Goal: Task Accomplishment & Management: Manage account settings

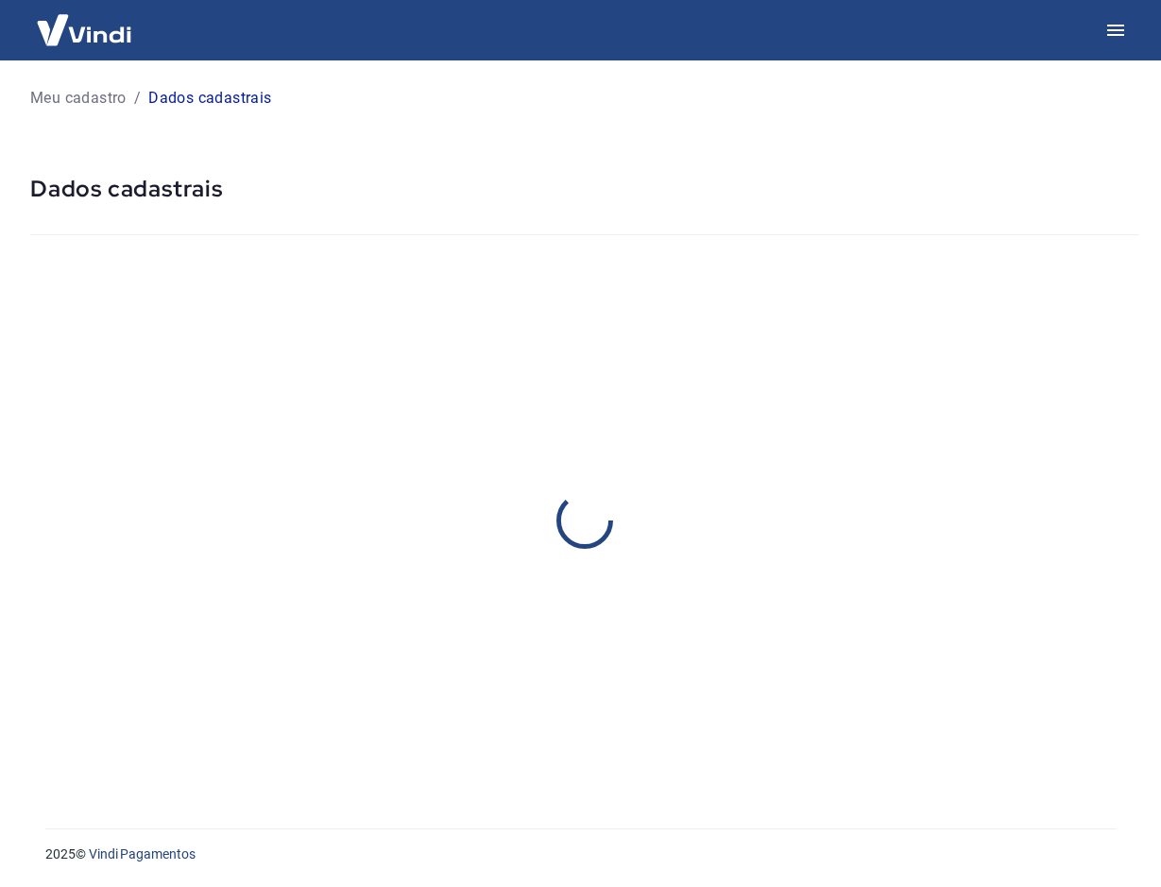
select select "SP"
select select "business"
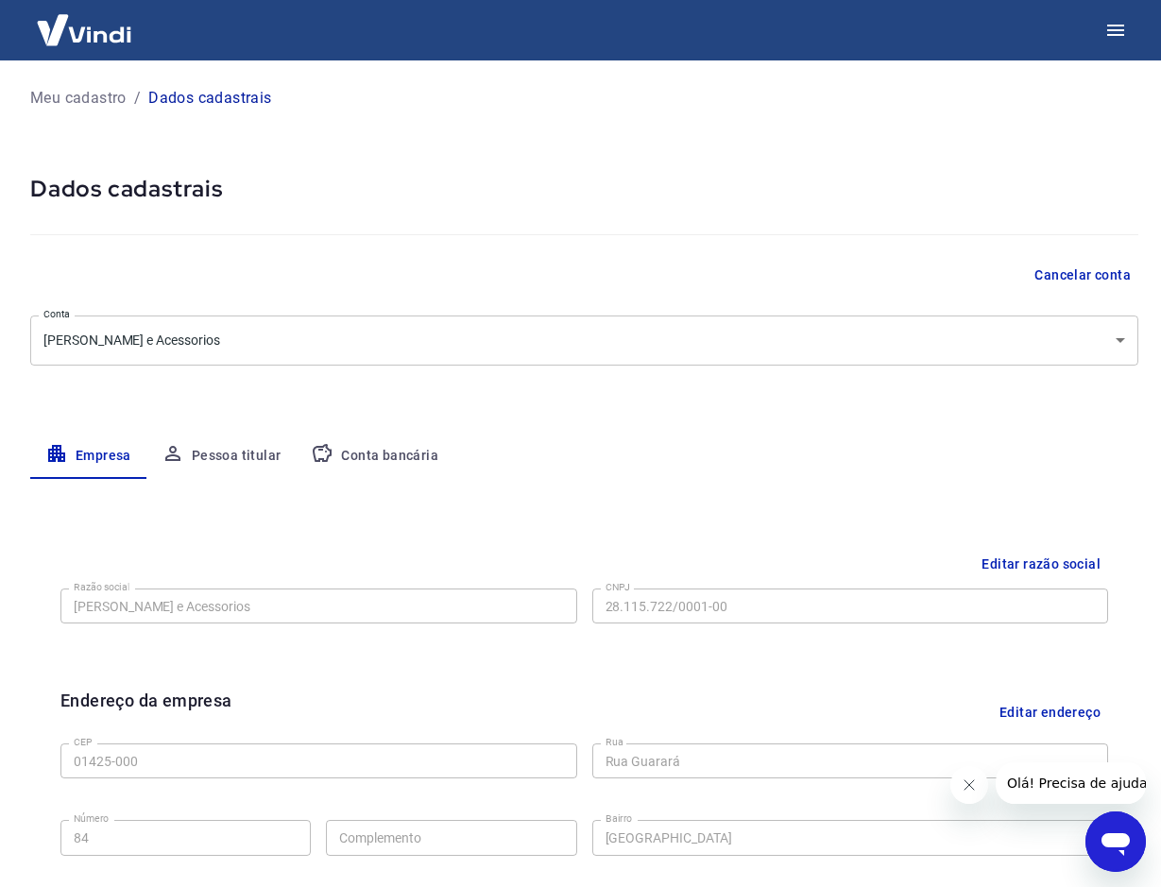
click at [378, 448] on button "Conta bancária" at bounding box center [375, 456] width 158 height 45
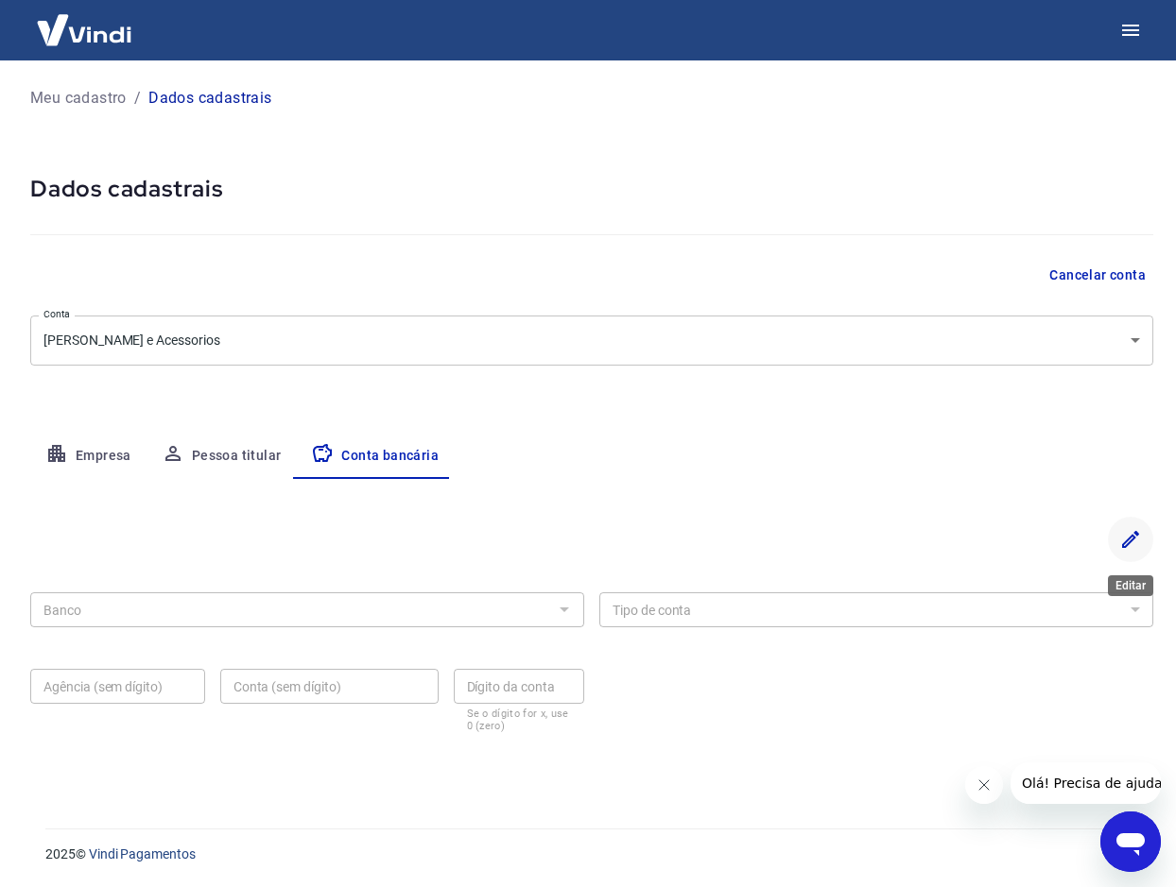
click at [1128, 542] on icon "Editar" at bounding box center [1130, 539] width 23 height 23
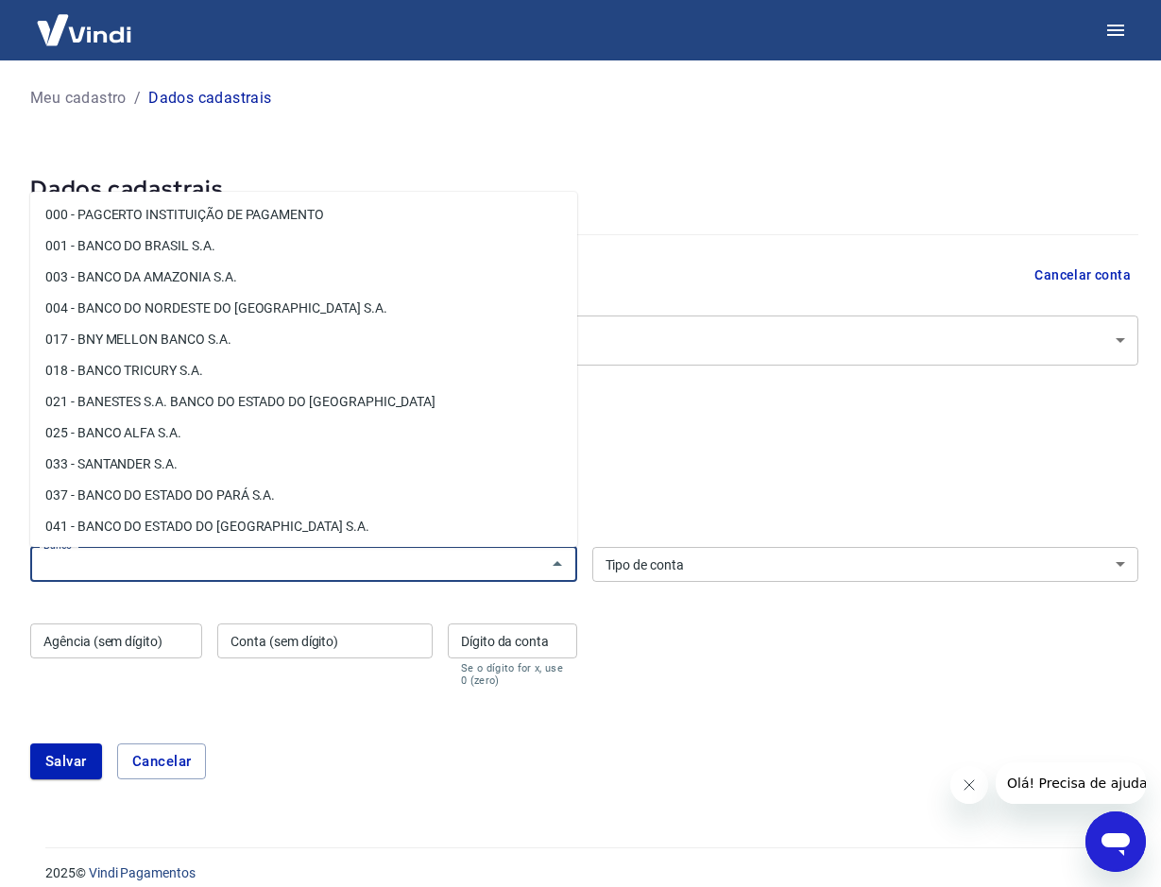
click at [365, 563] on input "Banco" at bounding box center [288, 565] width 505 height 24
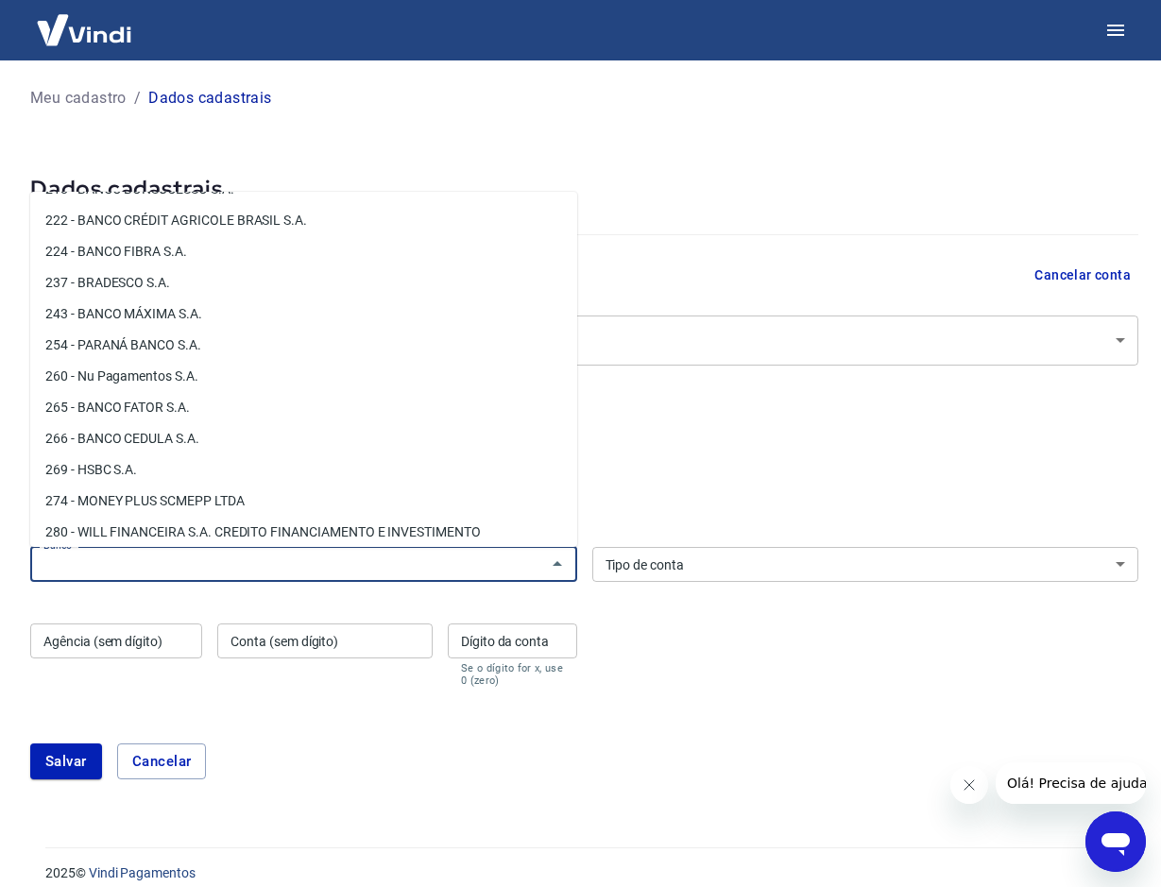
scroll to position [1512, 0]
